Goal: Task Accomplishment & Management: Complete application form

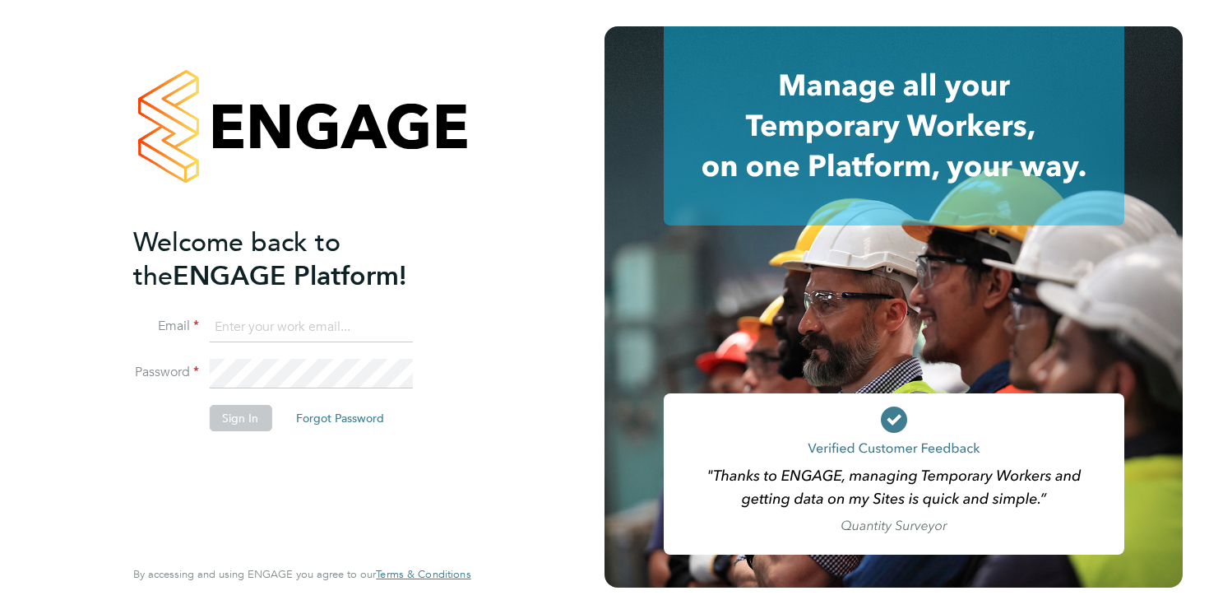
click at [295, 318] on input at bounding box center [310, 328] width 203 height 30
type input "BenElliotTravis@gmail.com"
click at [239, 421] on button "Sign In" at bounding box center [240, 418] width 63 height 26
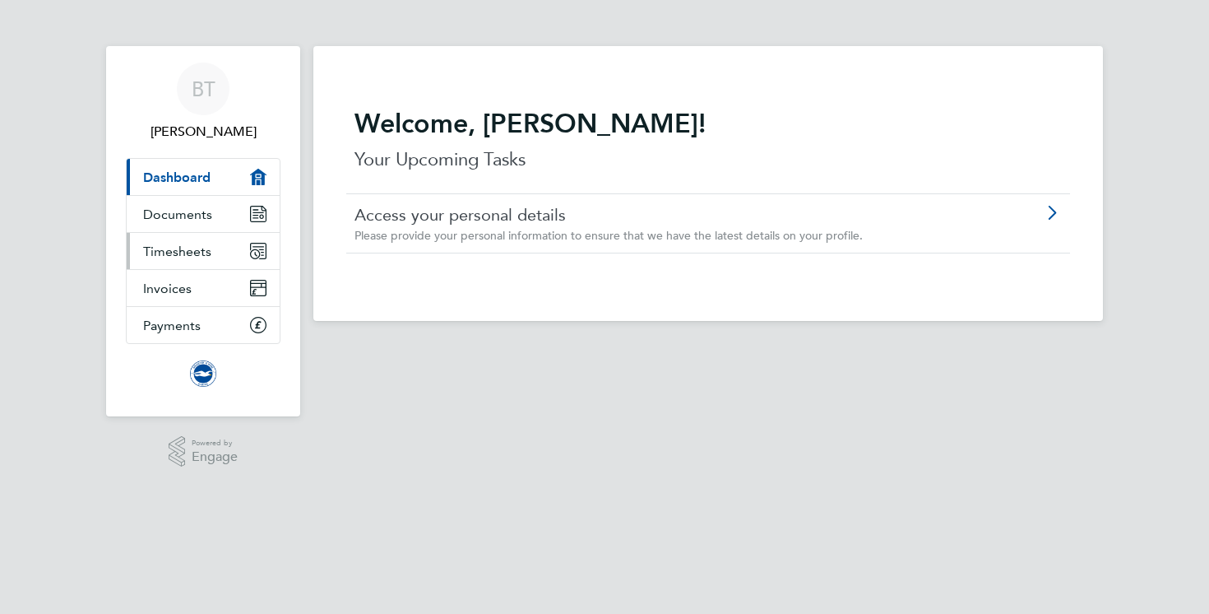
click at [169, 241] on link "Timesheets" at bounding box center [203, 251] width 153 height 36
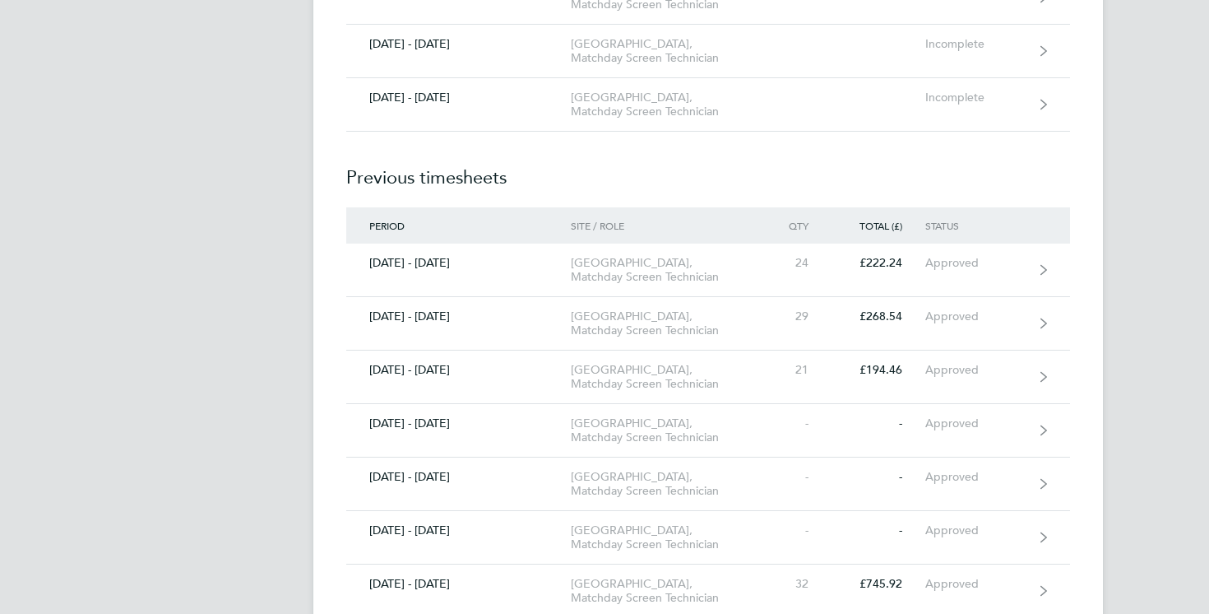
scroll to position [694, 0]
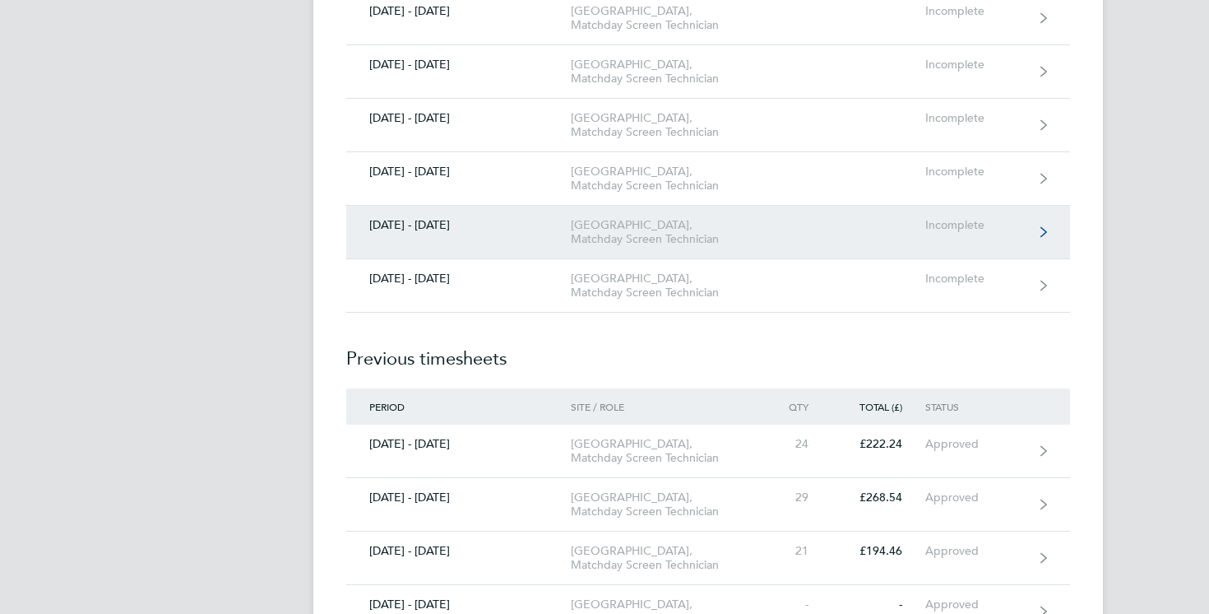
click at [504, 232] on div "[DATE] - [DATE]" at bounding box center [458, 225] width 225 height 14
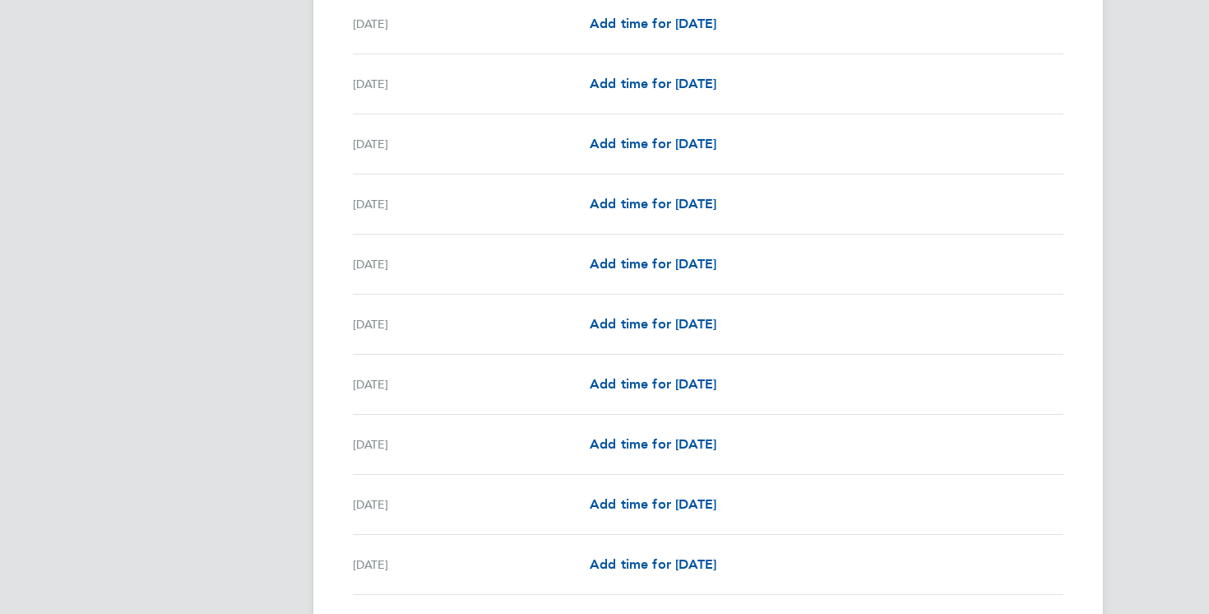
scroll to position [692, 0]
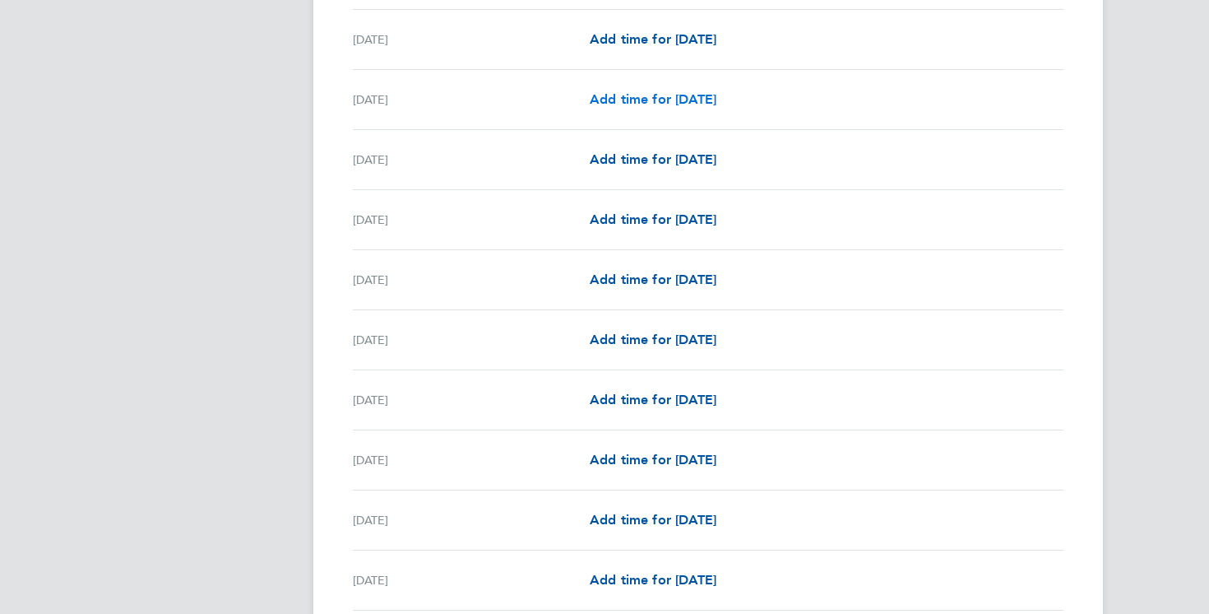
click at [652, 100] on span "Add time for [DATE]" at bounding box center [653, 99] width 127 height 16
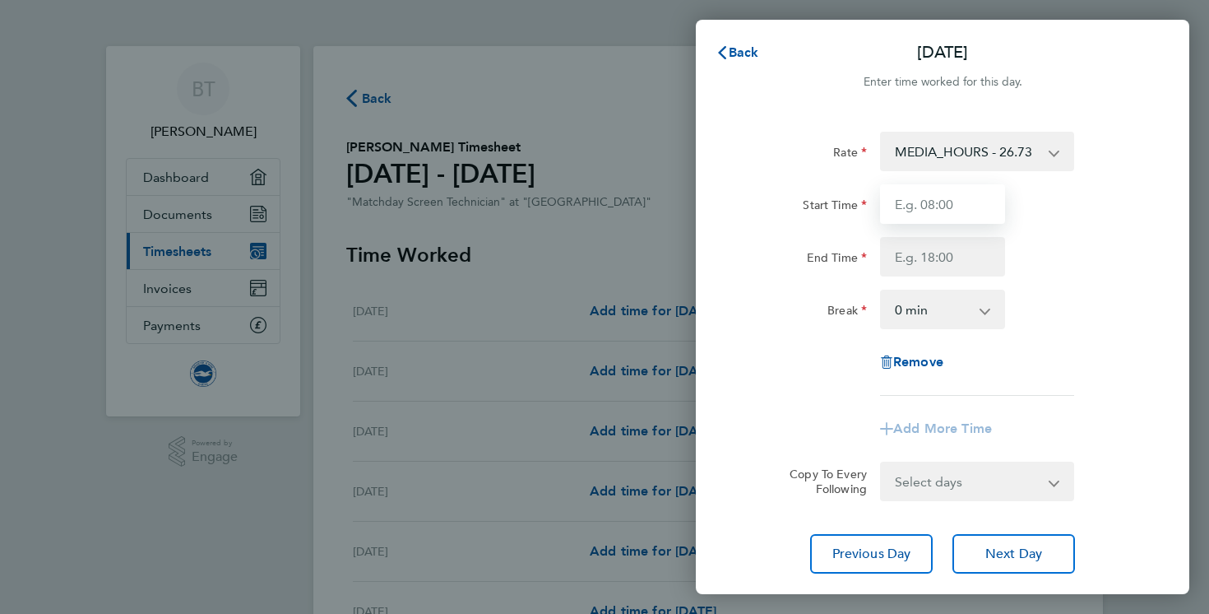
click at [928, 202] on input "Start Time" at bounding box center [942, 203] width 125 height 39
type input "10:00"
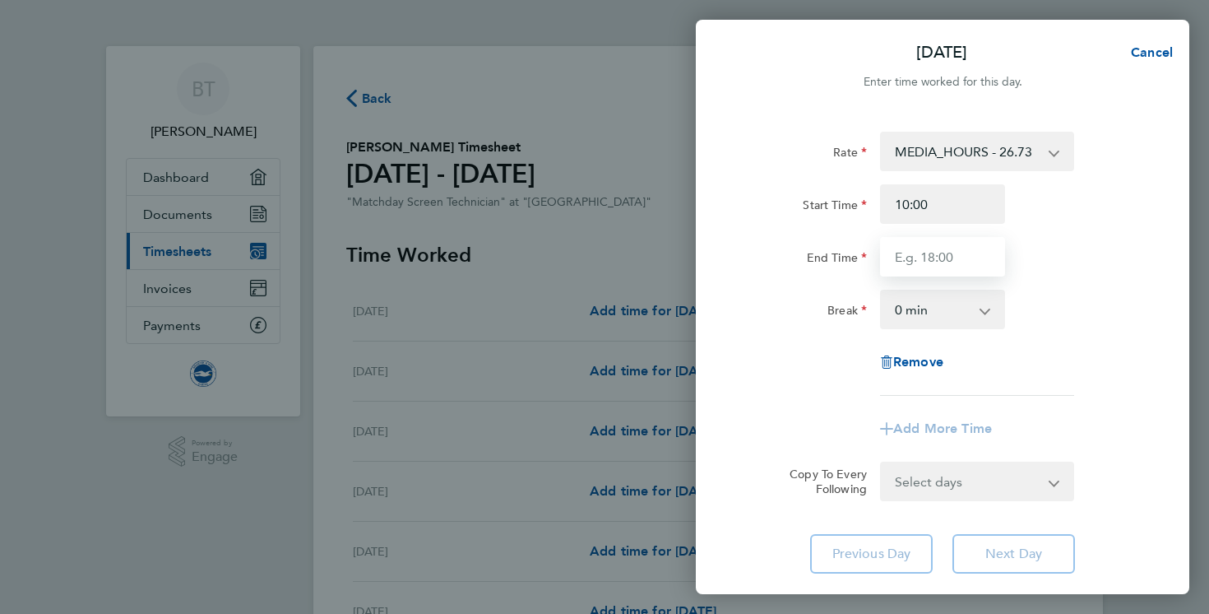
click at [923, 253] on input "End Time" at bounding box center [942, 256] width 125 height 39
type input "20:00"
click at [1047, 333] on div "Rate MEDIA_HOURS - 26.73 Start Time 10:00 End Time 20:00 Break 0 min 15 min 30 …" at bounding box center [943, 264] width 402 height 264
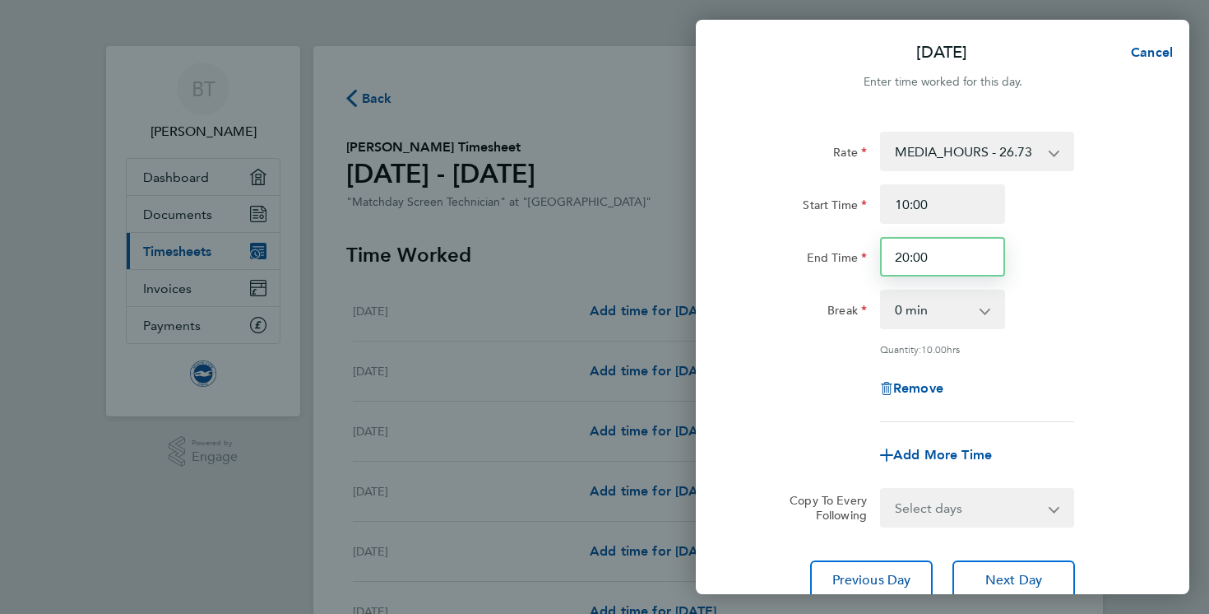
click at [959, 262] on input "20:00" at bounding box center [942, 256] width 125 height 39
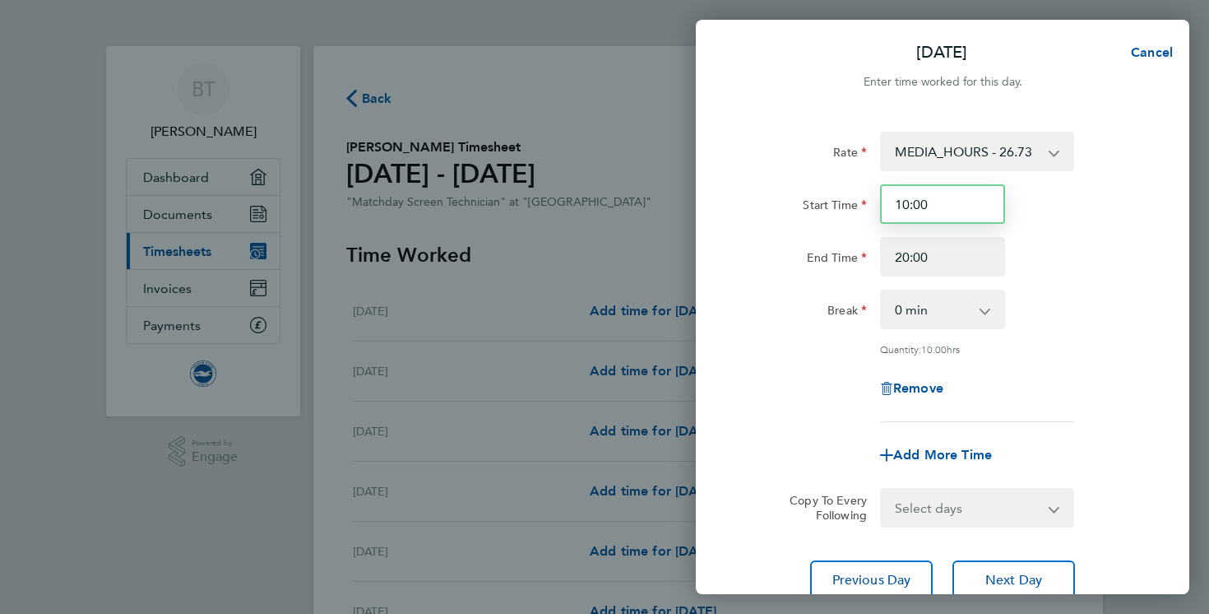
click at [908, 202] on input "10:00" at bounding box center [942, 203] width 125 height 39
type input "11:00"
click at [1136, 338] on div "Rate MEDIA_HOURS - 26.73 Start Time 11:00 End Time 20:00 Break 0 min 15 min 30 …" at bounding box center [943, 277] width 402 height 290
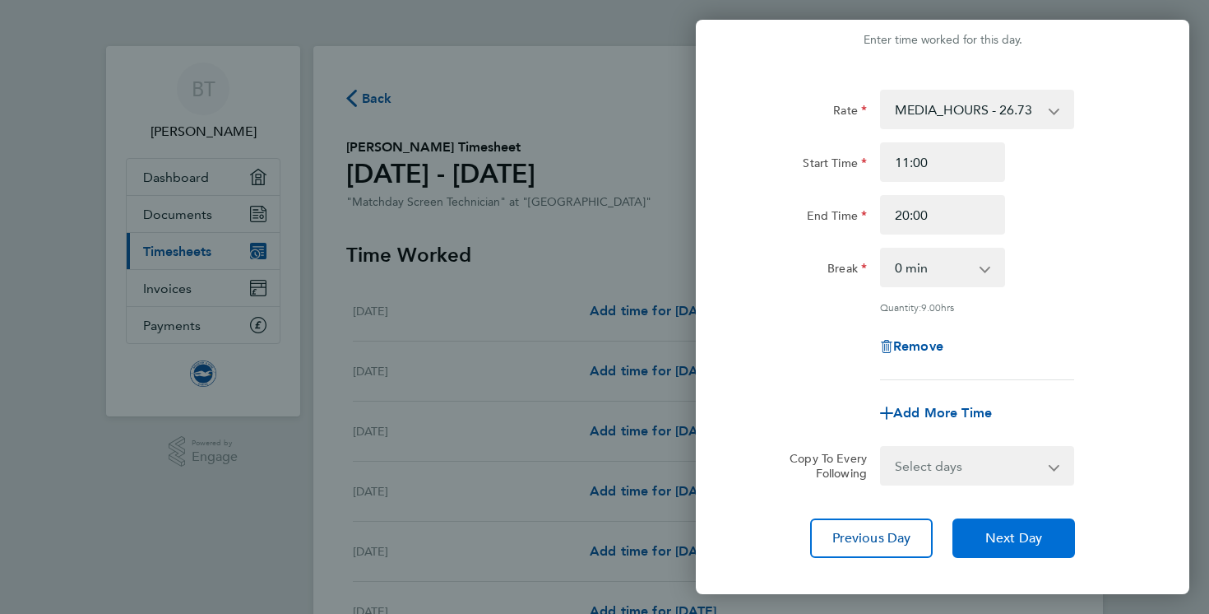
click at [1015, 534] on span "Next Day" at bounding box center [1014, 538] width 57 height 16
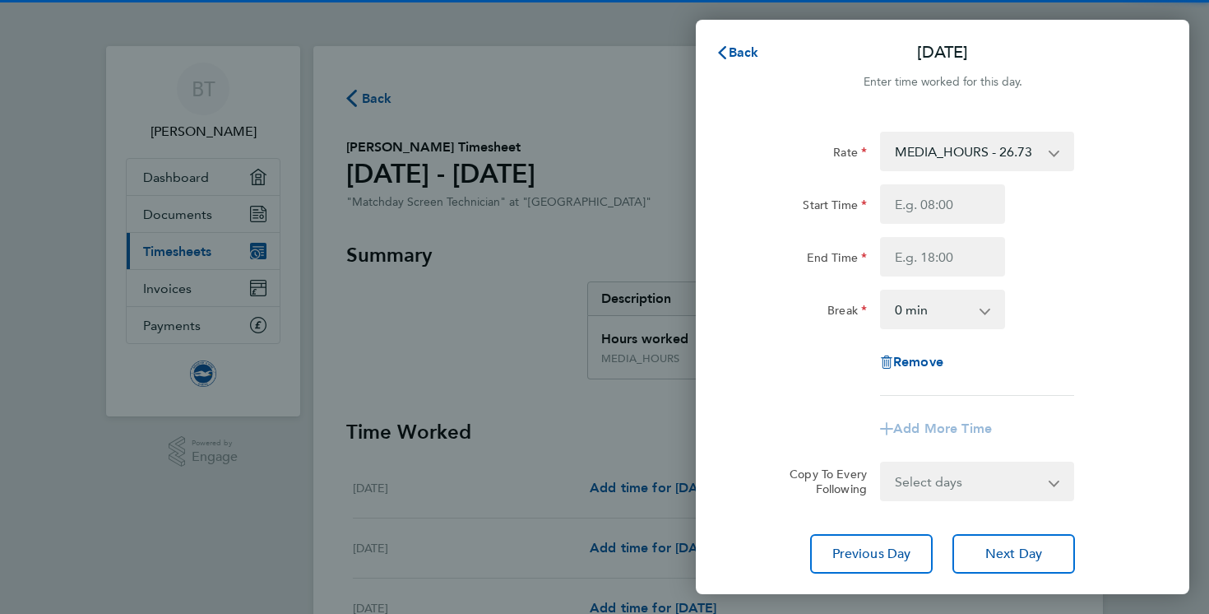
click at [641, 160] on div "Back [DATE] Enter time worked for this day. Rate MEDIA_HOURS - 26.73 Start Time…" at bounding box center [604, 307] width 1209 height 614
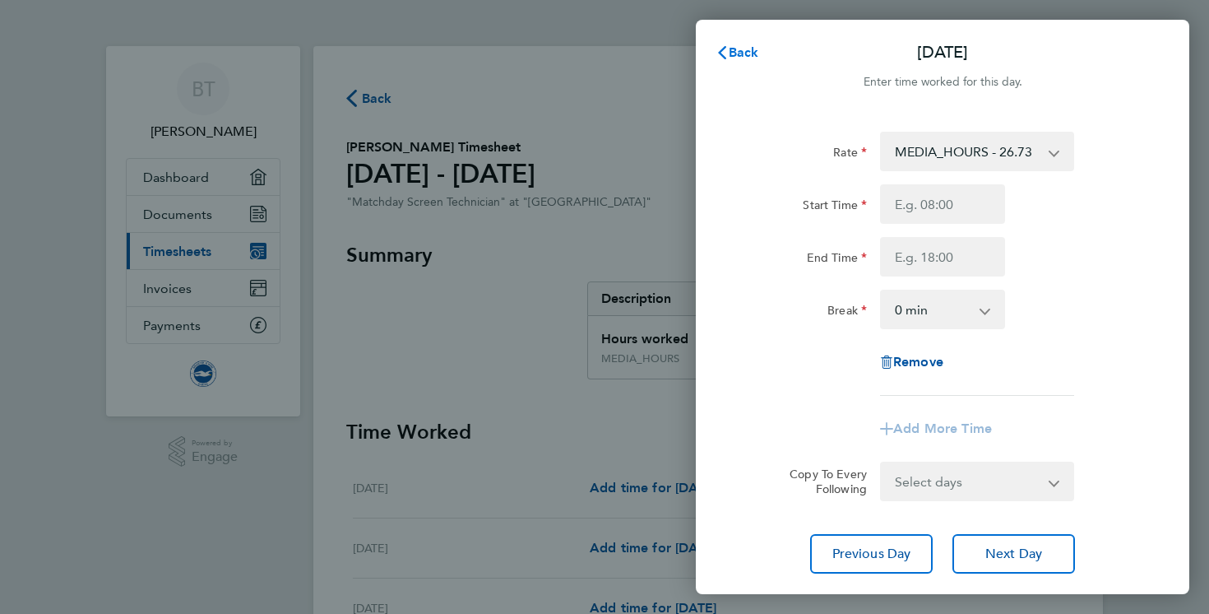
click at [727, 51] on icon "button" at bounding box center [722, 52] width 13 height 13
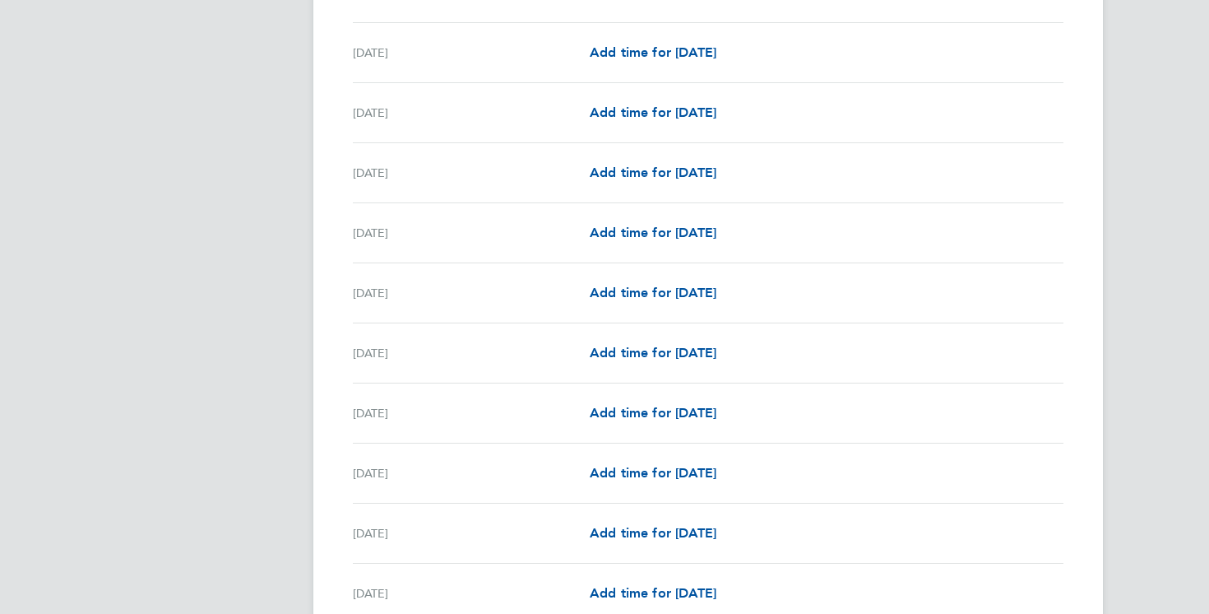
scroll to position [1177, 0]
click at [699, 239] on span "Add time for [DATE]" at bounding box center [653, 232] width 127 height 16
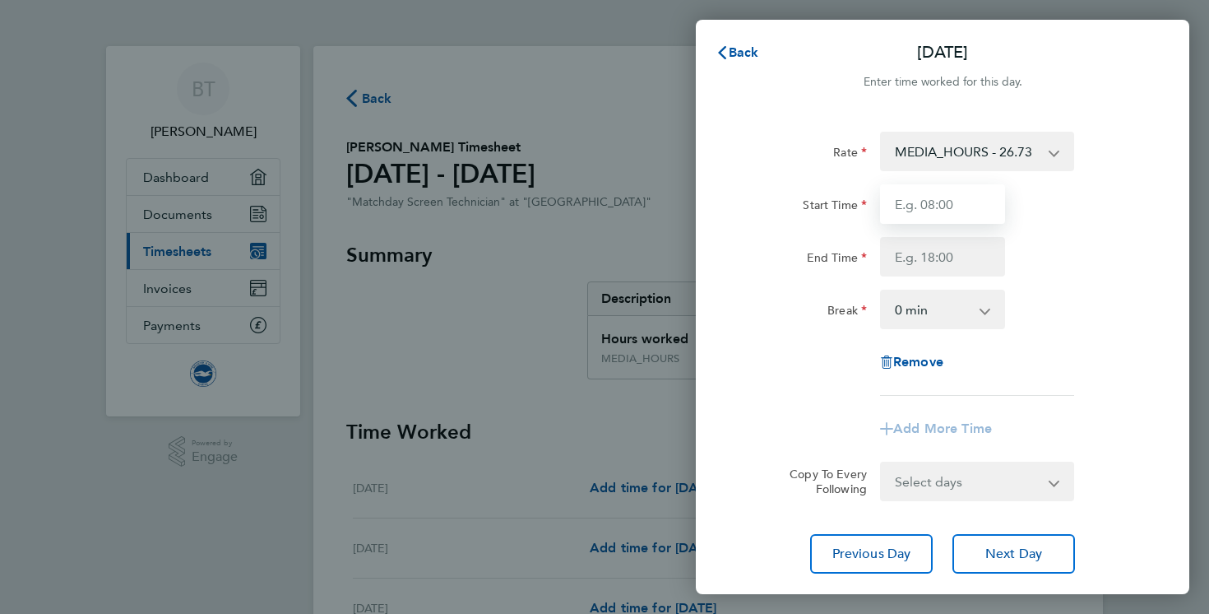
click at [921, 193] on input "Start Time" at bounding box center [942, 203] width 125 height 39
type input "11:00"
click at [935, 260] on input "End Time" at bounding box center [942, 256] width 125 height 39
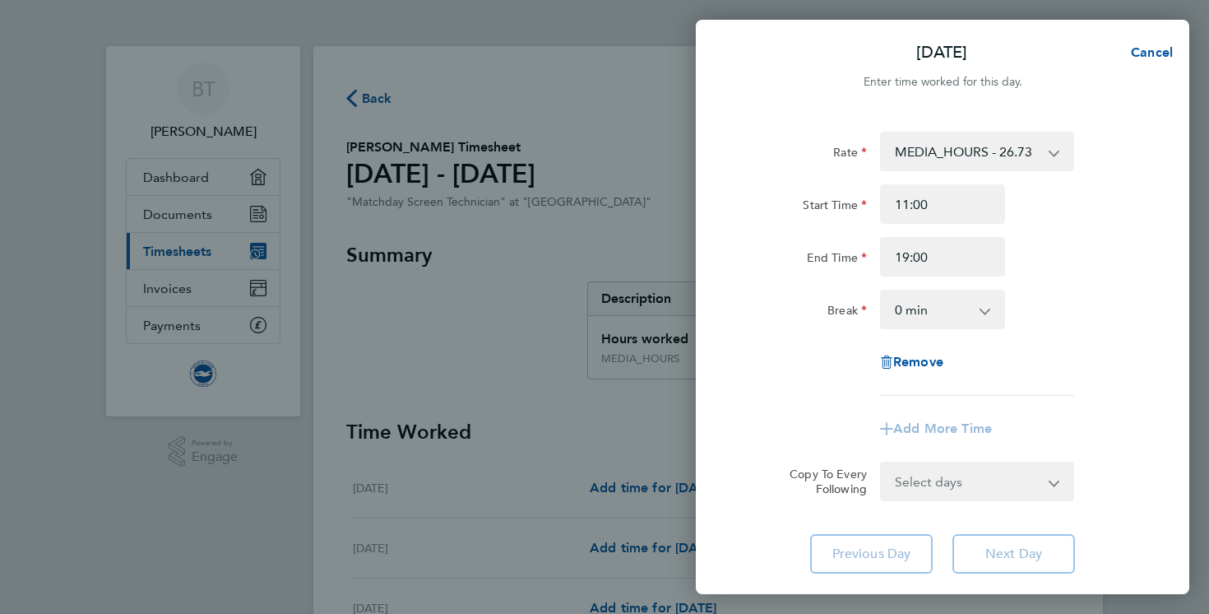
click at [1064, 326] on div "Break 0 min 15 min 30 min 45 min 60 min 75 min 90 min" at bounding box center [943, 309] width 415 height 39
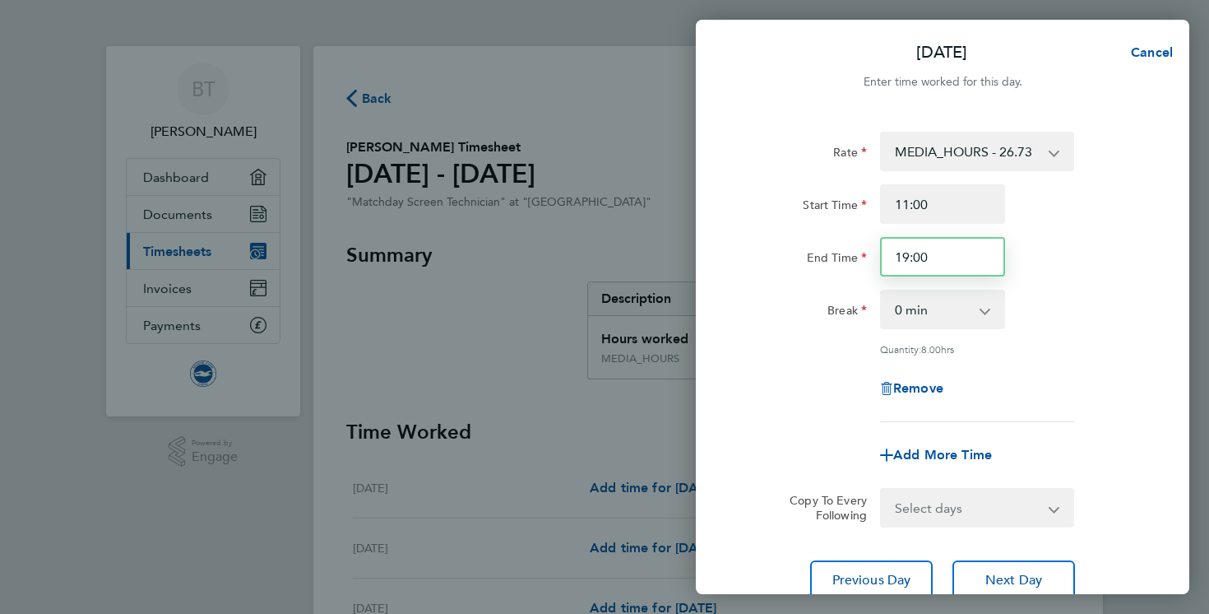
drag, startPoint x: 954, startPoint y: 261, endPoint x: 888, endPoint y: 261, distance: 65.8
click at [888, 261] on input "19:00" at bounding box center [942, 256] width 125 height 39
type input "20:00"
click at [1084, 289] on div "Rate MEDIA_HOURS - 26.73 Start Time 11:00 End Time 20:00 Break 0 min 15 min 30 …" at bounding box center [943, 277] width 402 height 290
click at [631, 163] on div "[DATE] Cancel Enter time worked for this day. Rate MEDIA_HOURS - 26.73 Start Ti…" at bounding box center [604, 307] width 1209 height 614
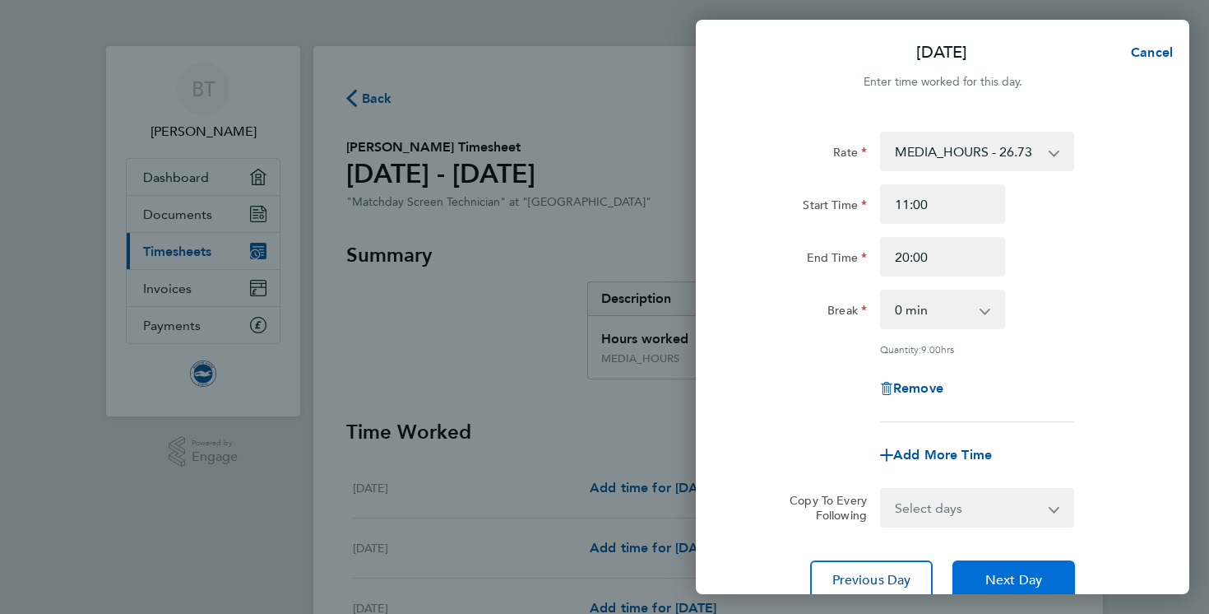
click at [1018, 580] on span "Next Day" at bounding box center [1014, 580] width 57 height 16
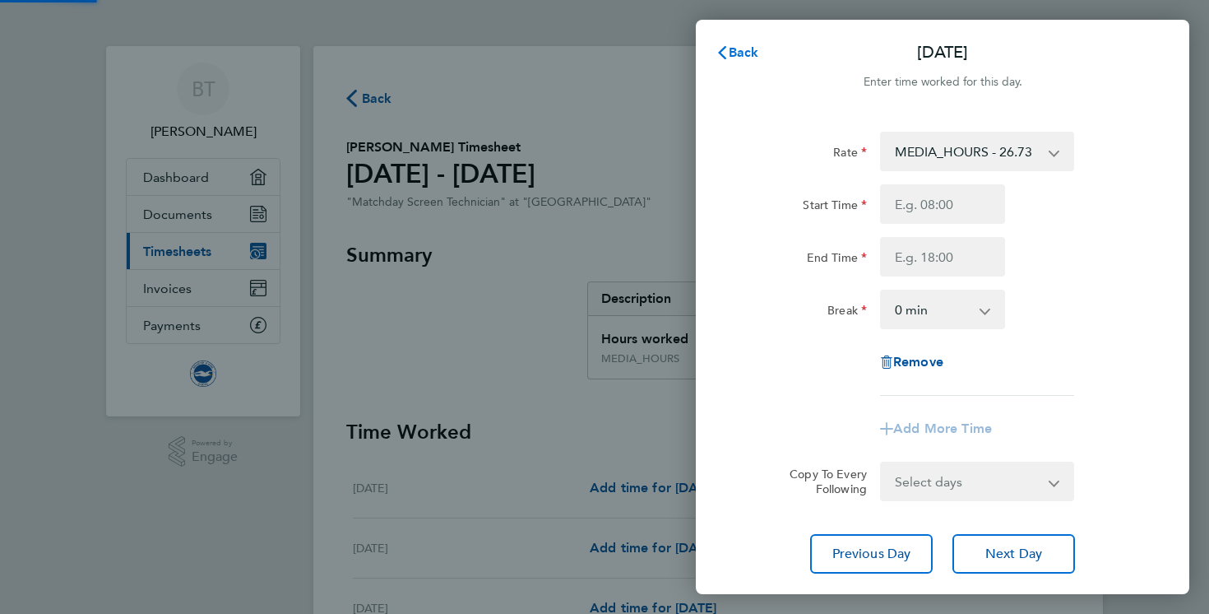
click at [740, 48] on span "Back" at bounding box center [744, 52] width 30 height 16
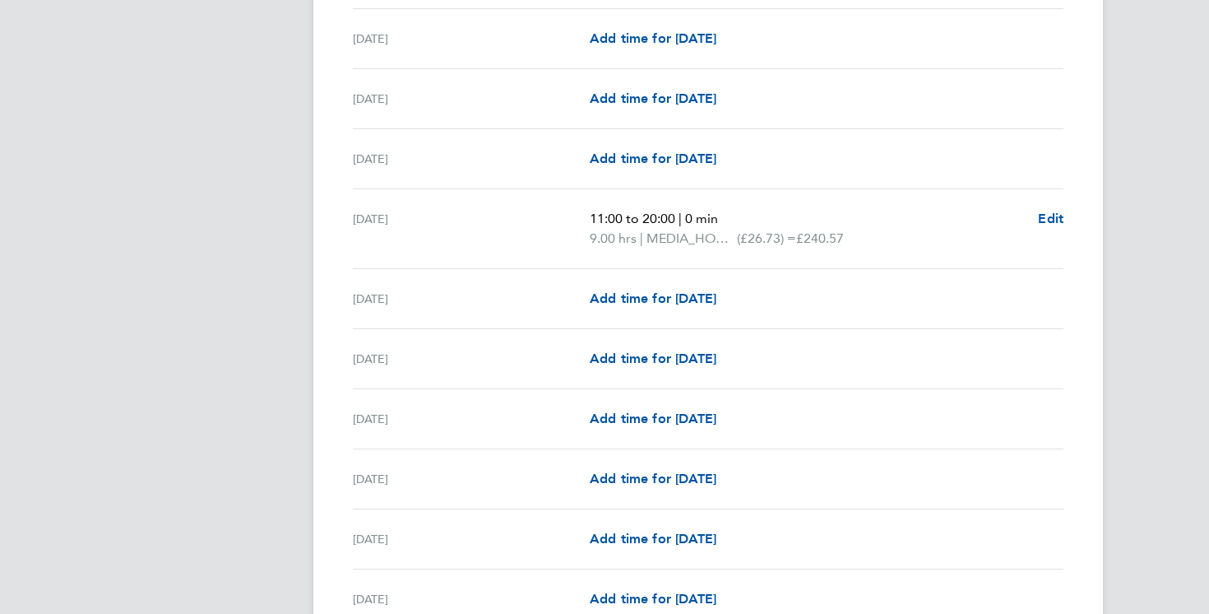
scroll to position [1892, 0]
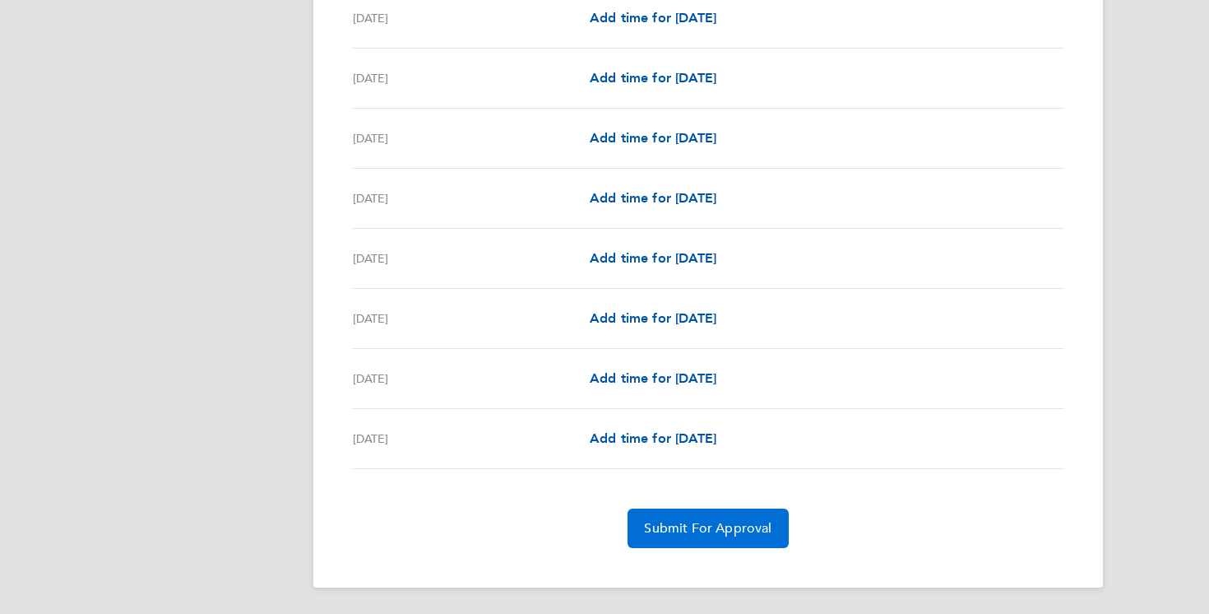
click at [708, 522] on span "Submit For Approval" at bounding box center [708, 528] width 128 height 16
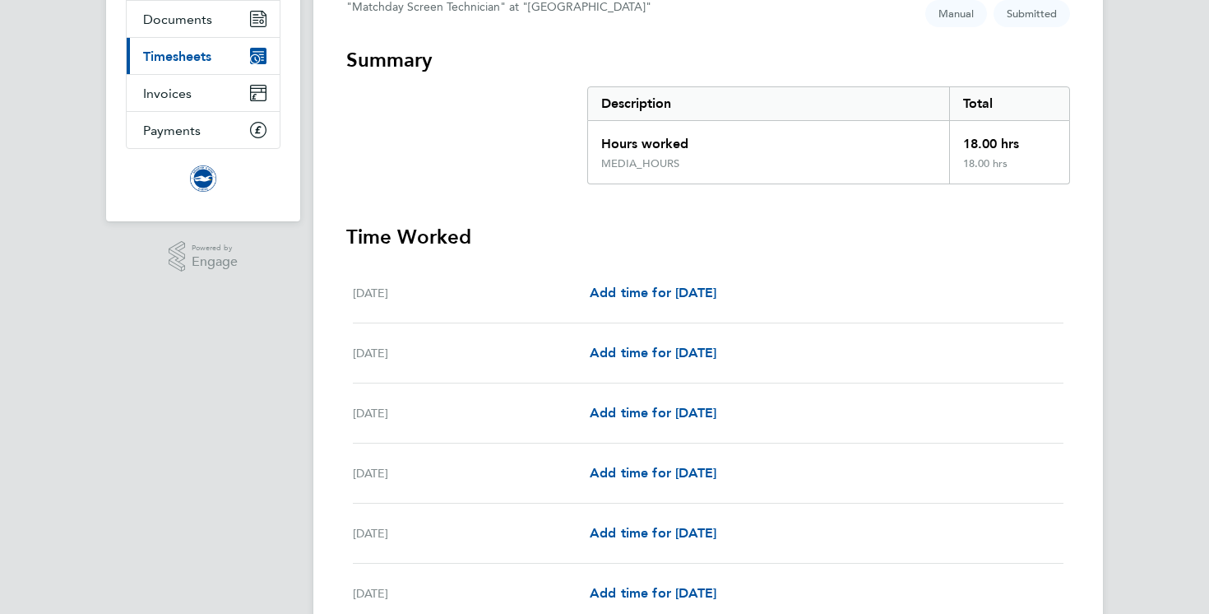
scroll to position [0, 0]
